Goal: Transaction & Acquisition: Purchase product/service

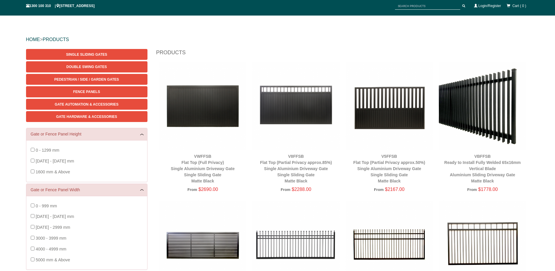
scroll to position [73, 0]
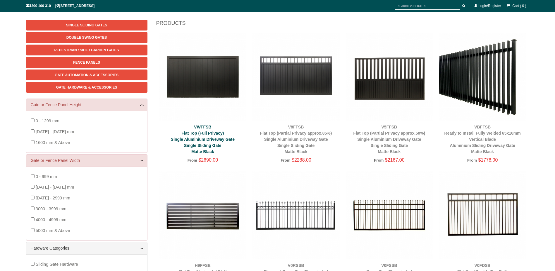
click at [203, 133] on link "VWFFSB Flat Top (Full Privacy) Single Aluminium Driveway Gate Single Sliding Ga…" at bounding box center [203, 138] width 64 height 29
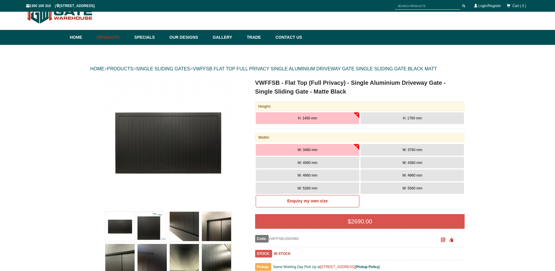
click at [414, 119] on span "H: 1700 mm" at bounding box center [412, 118] width 19 height 4
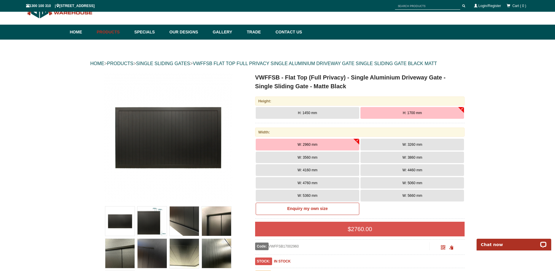
scroll to position [59, 0]
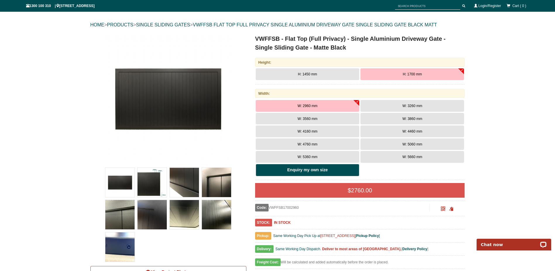
click at [329, 168] on link "Enquiry my own size" at bounding box center [308, 170] width 104 height 12
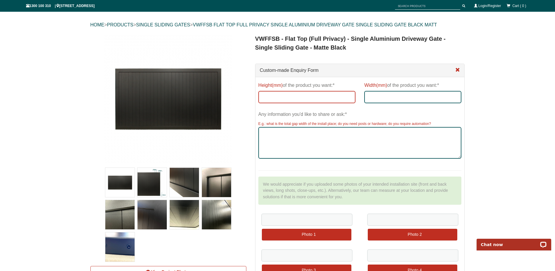
click at [278, 99] on input "Height(mm) of the product you want:*" at bounding box center [307, 97] width 97 height 12
type input "1600"
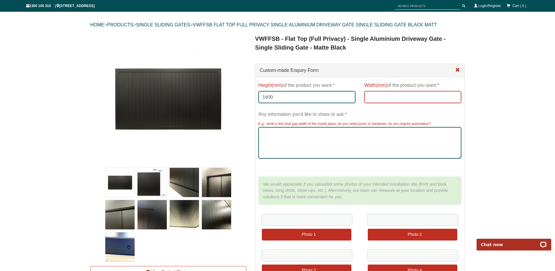
click at [373, 98] on input "Width(mm) of the product you want:*" at bounding box center [413, 97] width 97 height 12
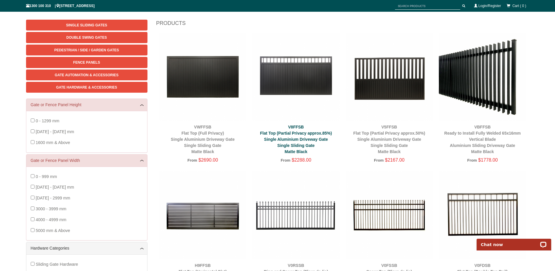
click at [305, 134] on link "V8FFSB Flat Top (Partial Privacy approx.85%) Single Aluminium Driveway Gate Sin…" at bounding box center [296, 138] width 72 height 29
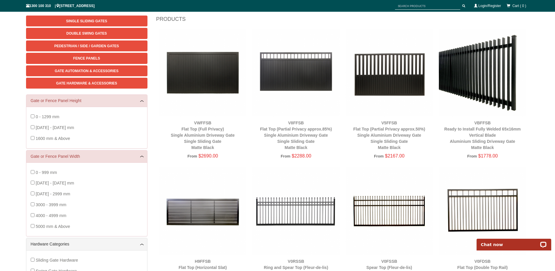
scroll to position [88, 0]
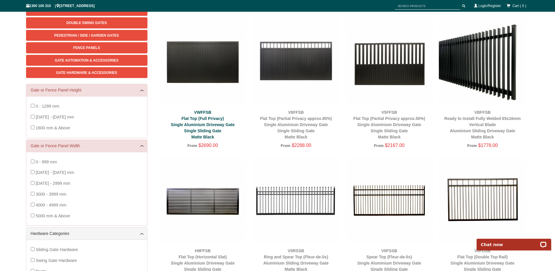
click at [202, 119] on link "VWFFSB Flat Top (Full Privacy) Single Aluminium Driveway Gate Single Sliding Ga…" at bounding box center [203, 124] width 64 height 29
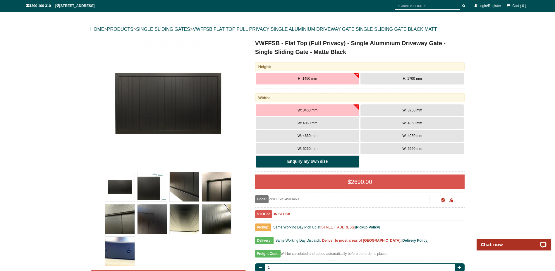
scroll to position [44, 0]
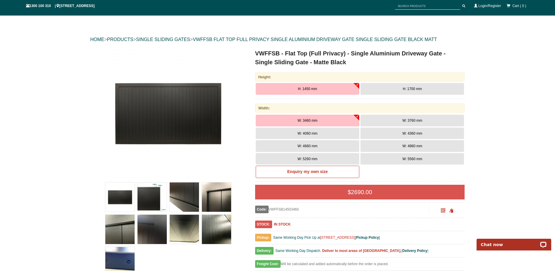
click at [314, 91] on button "H: 1450 mm" at bounding box center [308, 89] width 104 height 12
click at [391, 87] on button "H: 1700 mm" at bounding box center [413, 89] width 104 height 12
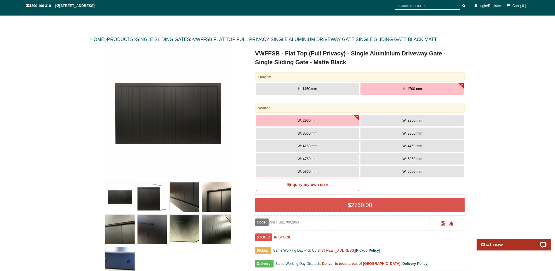
click at [312, 89] on span "H: 1450 mm" at bounding box center [307, 89] width 19 height 4
